Goal: Book appointment/travel/reservation

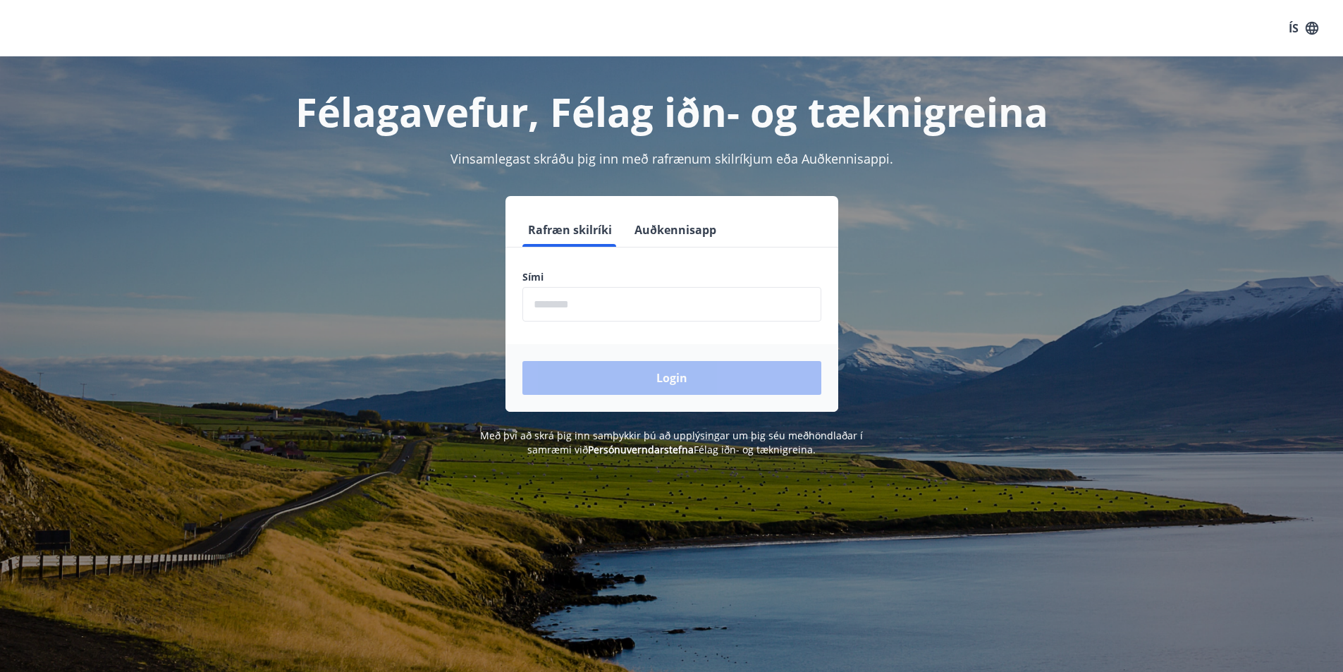
click at [557, 293] on input "phone" at bounding box center [671, 304] width 299 height 35
type input "********"
click at [602, 378] on button "Login" at bounding box center [671, 378] width 299 height 34
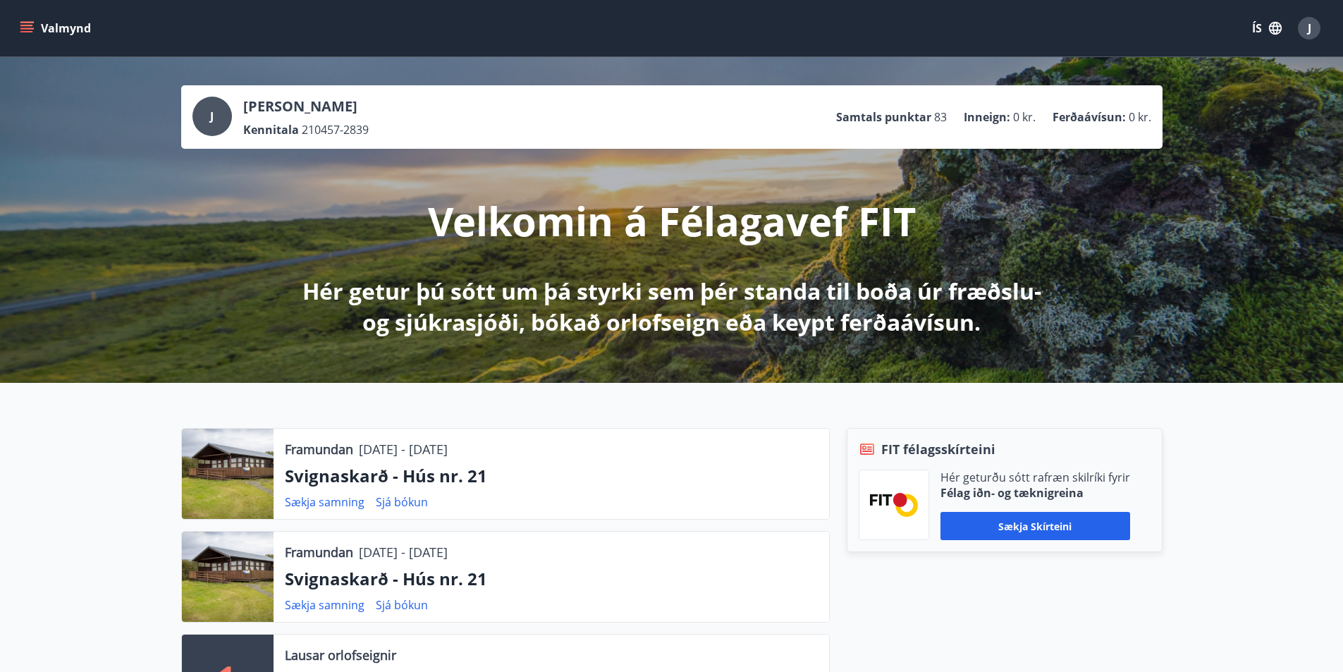
click at [25, 25] on icon "menu" at bounding box center [26, 25] width 13 height 1
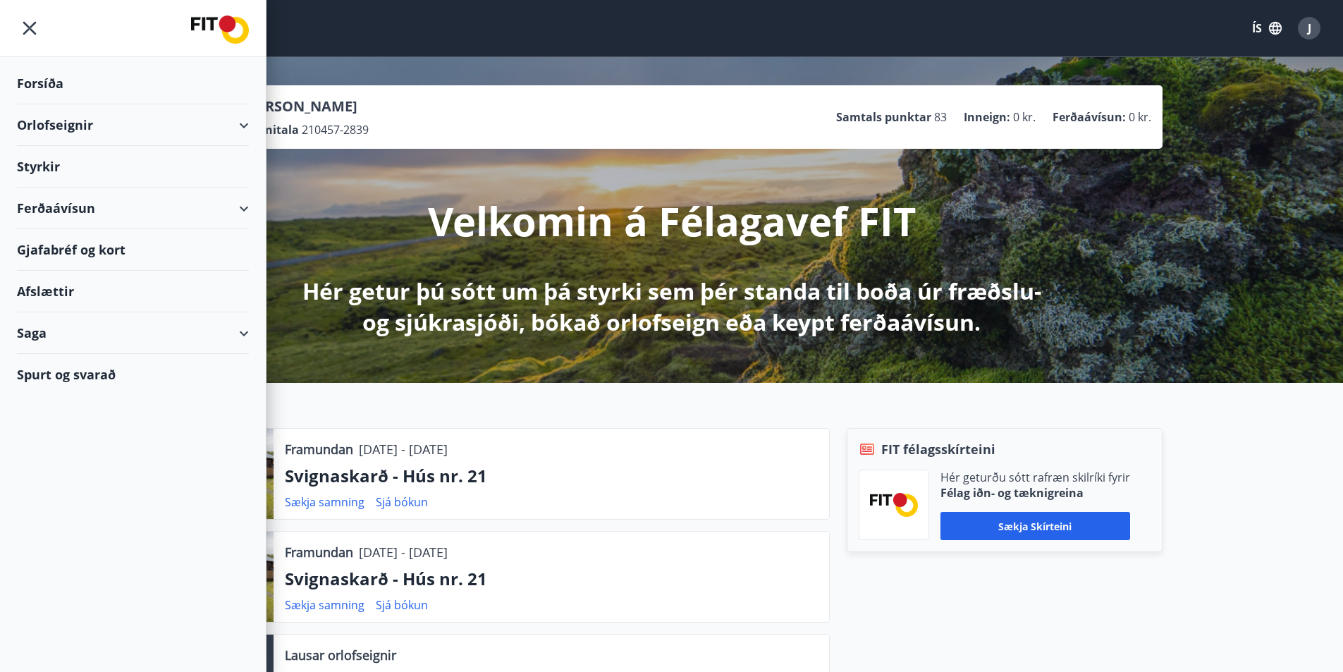
click at [240, 127] on div "Orlofseignir" at bounding box center [133, 125] width 232 height 42
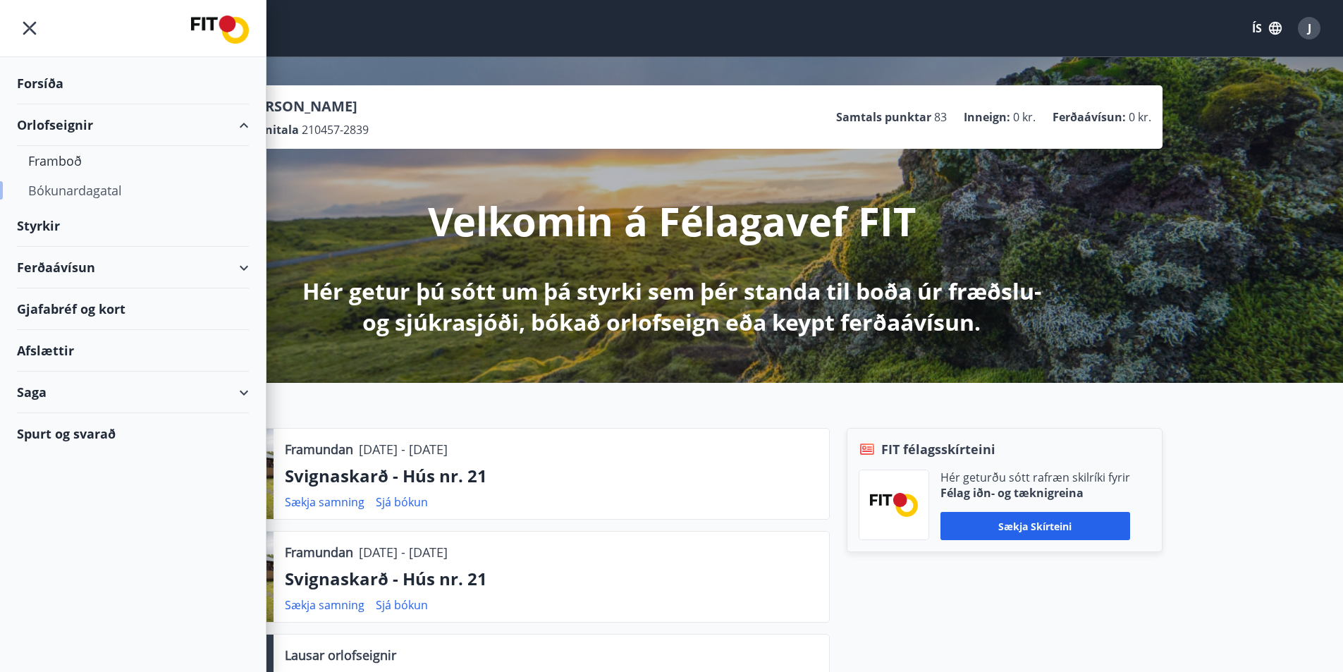
click at [94, 192] on div "Bókunardagatal" at bounding box center [132, 191] width 209 height 30
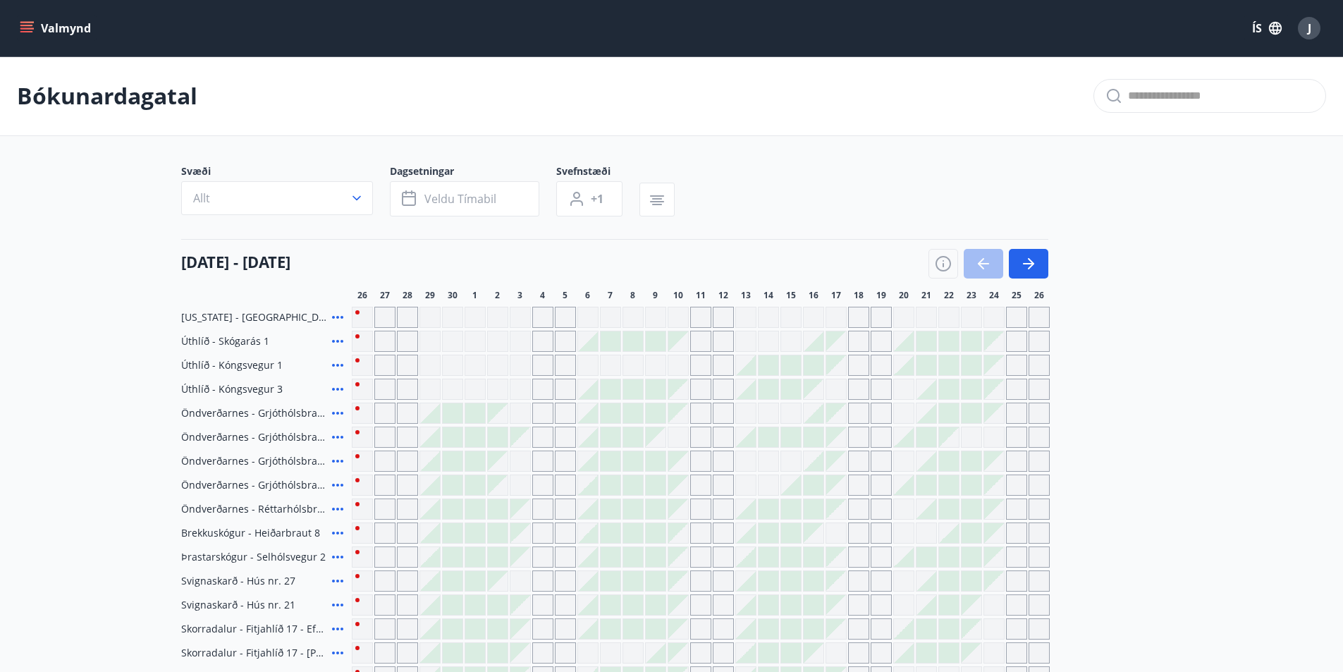
click at [1037, 264] on button "button" at bounding box center [1028, 264] width 39 height 30
click at [1028, 263] on icon "button" at bounding box center [1028, 263] width 11 height 1
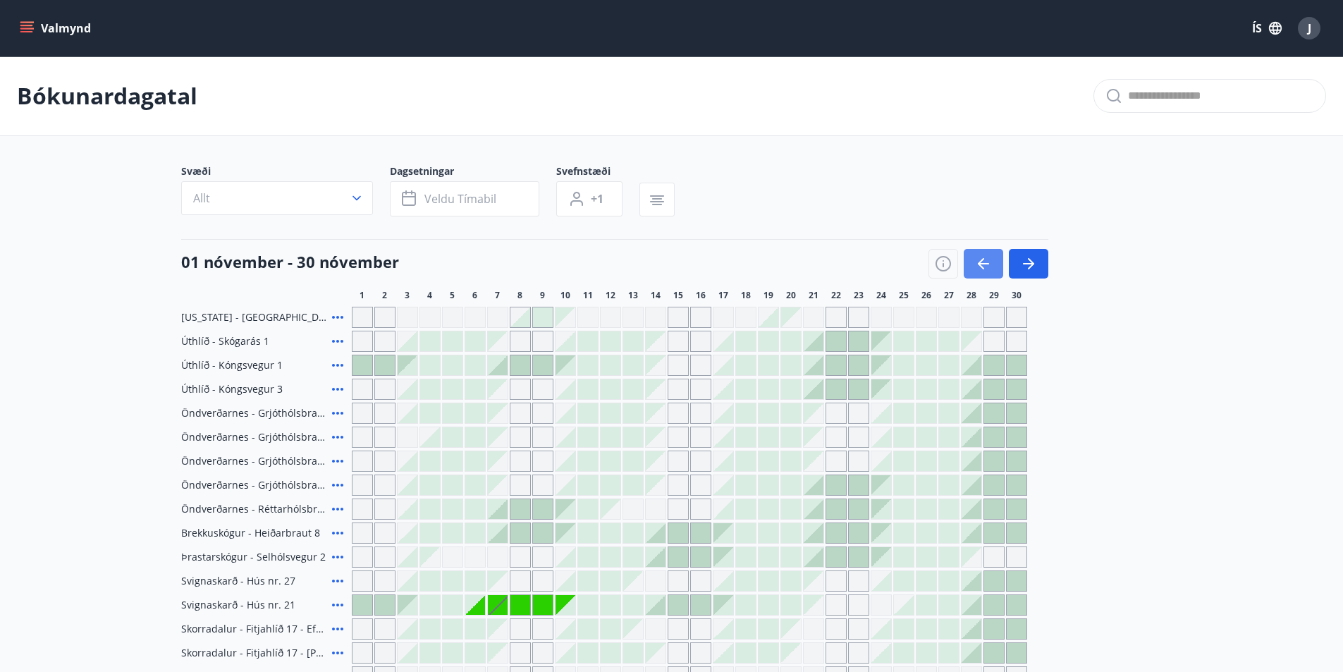
click at [980, 257] on icon "button" at bounding box center [983, 263] width 17 height 17
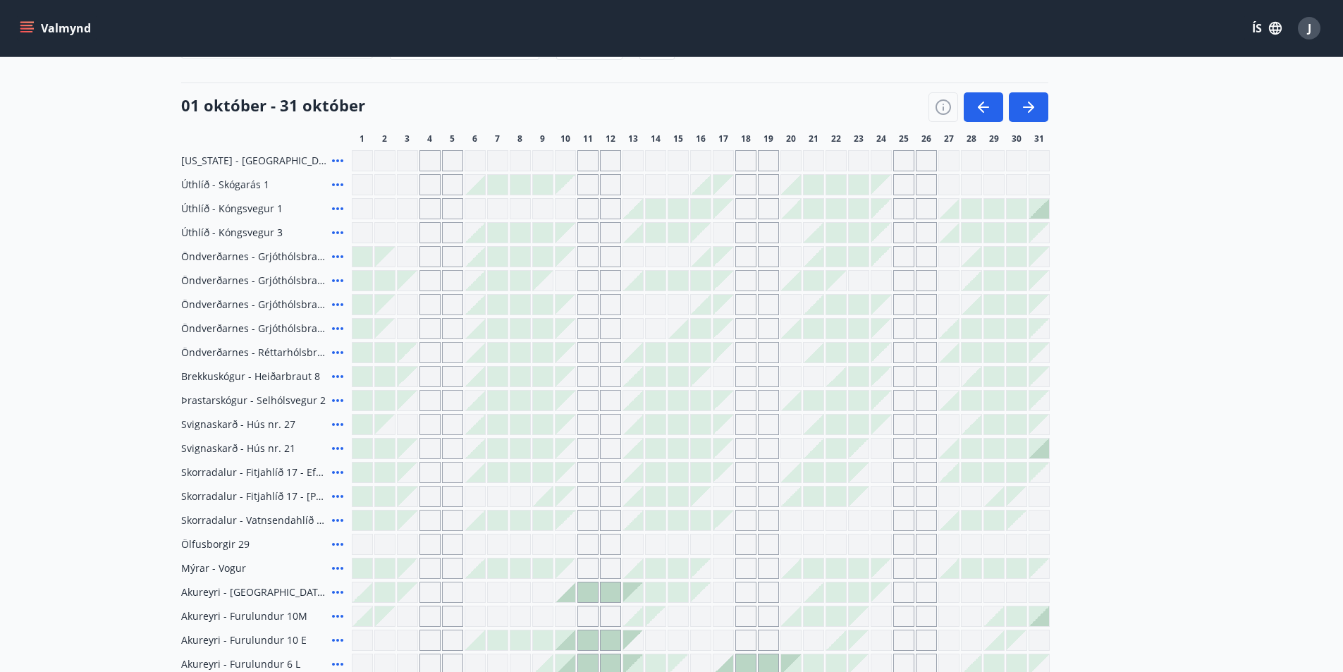
scroll to position [155, 0]
click at [1035, 106] on icon "button" at bounding box center [1028, 108] width 17 height 17
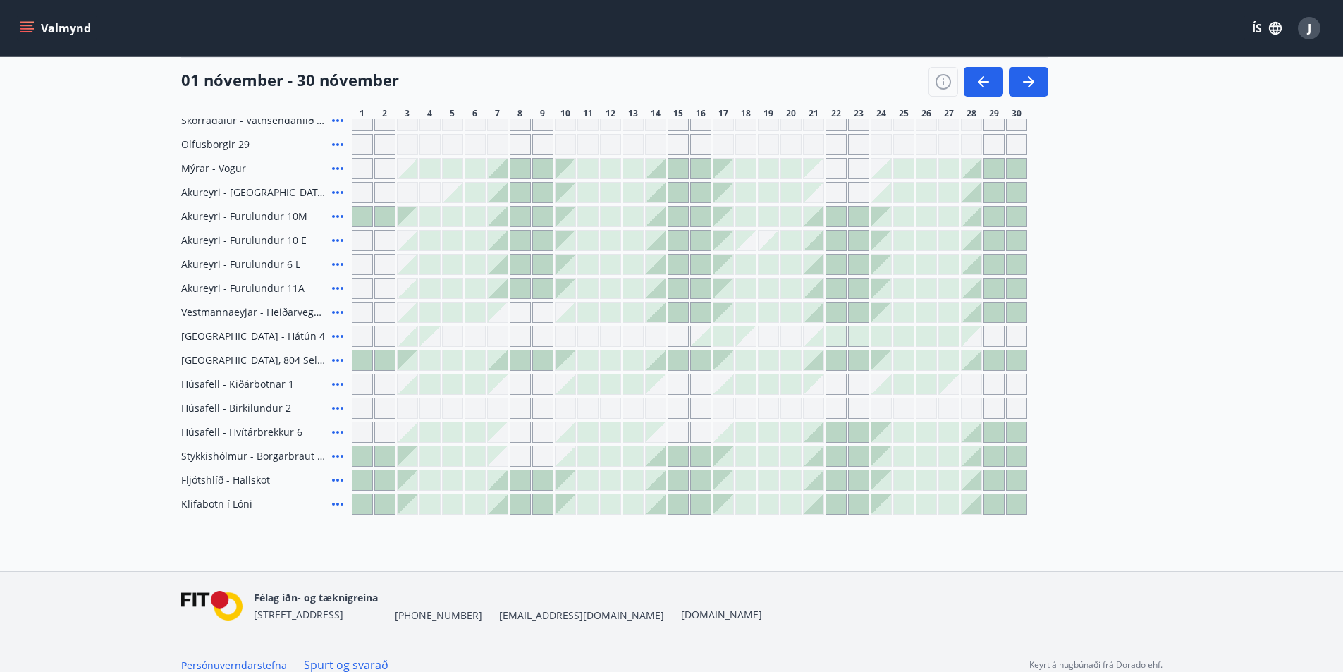
scroll to position [574, 0]
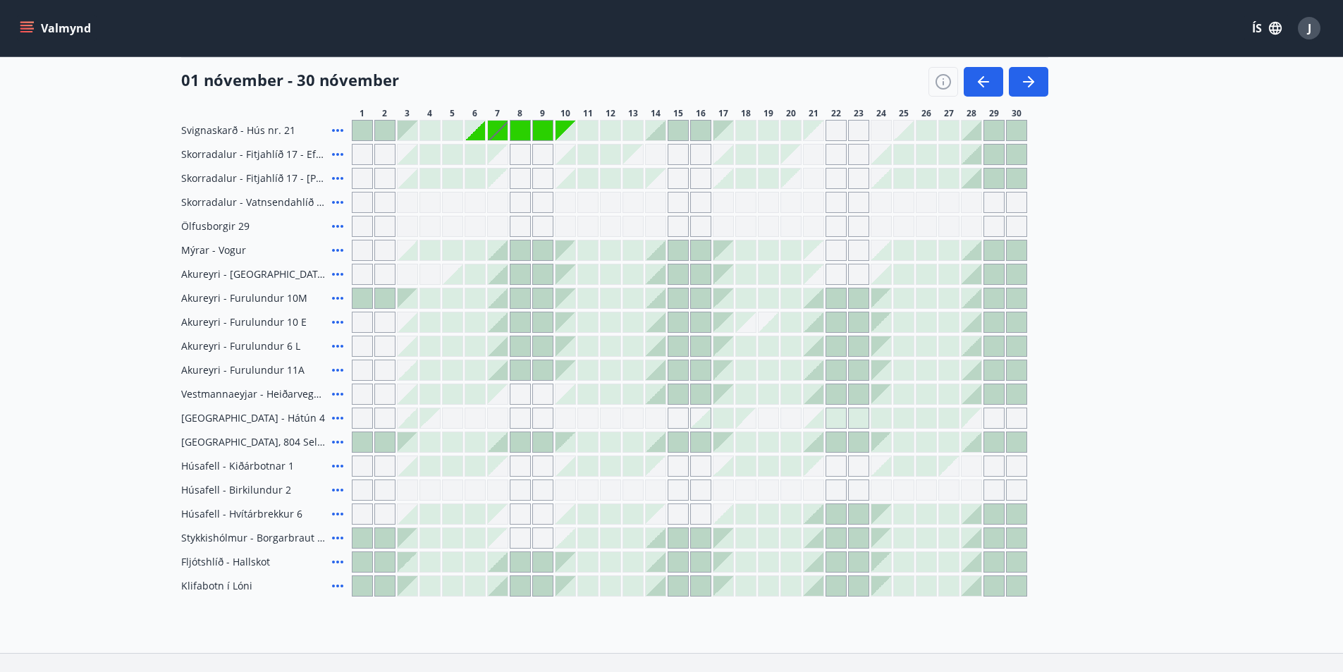
scroll to position [477, 0]
click at [338, 294] on icon at bounding box center [337, 295] width 17 height 17
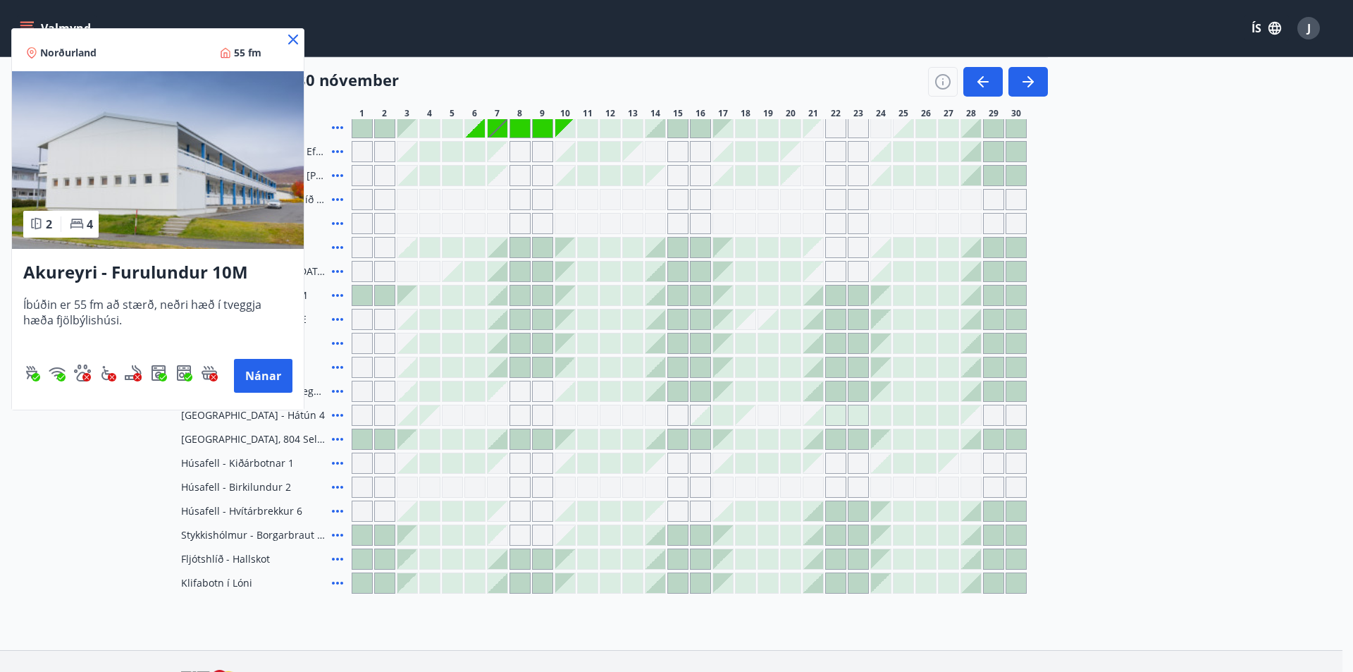
click at [294, 40] on icon at bounding box center [293, 40] width 10 height 10
